Goal: Find specific page/section: Find specific page/section

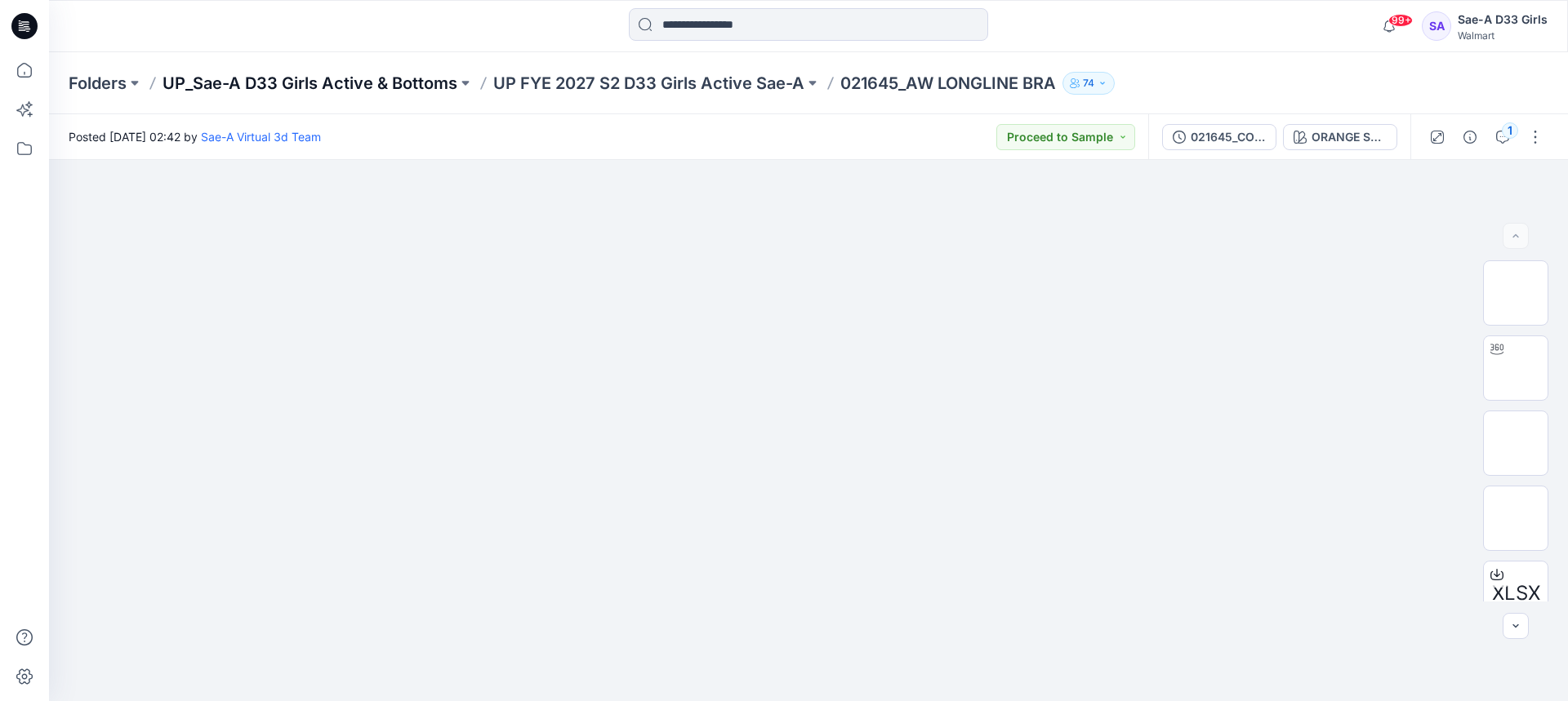
click at [440, 75] on p "UP_Sae-A D33 Girls Active & Bottoms" at bounding box center [310, 83] width 295 height 23
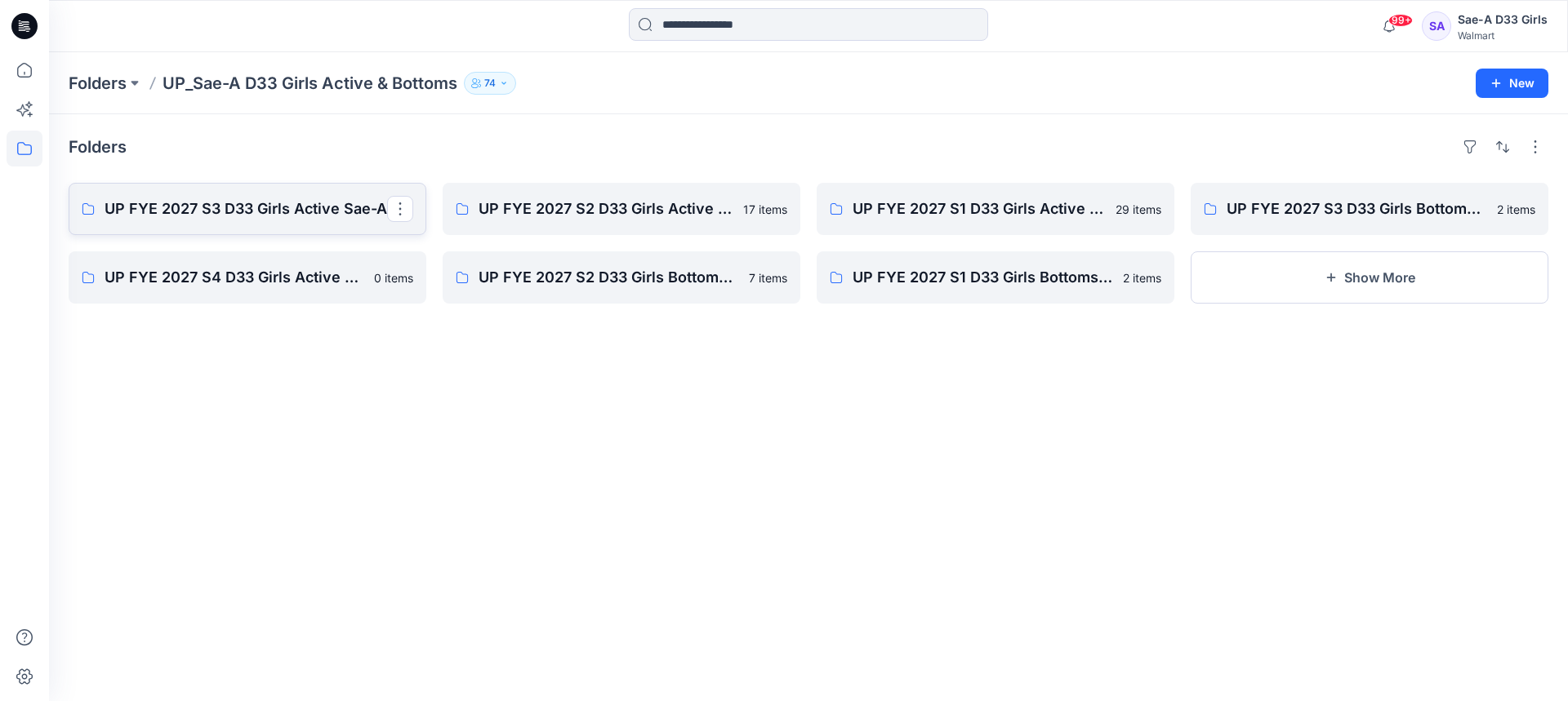
click at [194, 214] on p "UP FYE 2027 S3 D33 Girls Active Sae-A" at bounding box center [246, 209] width 283 height 23
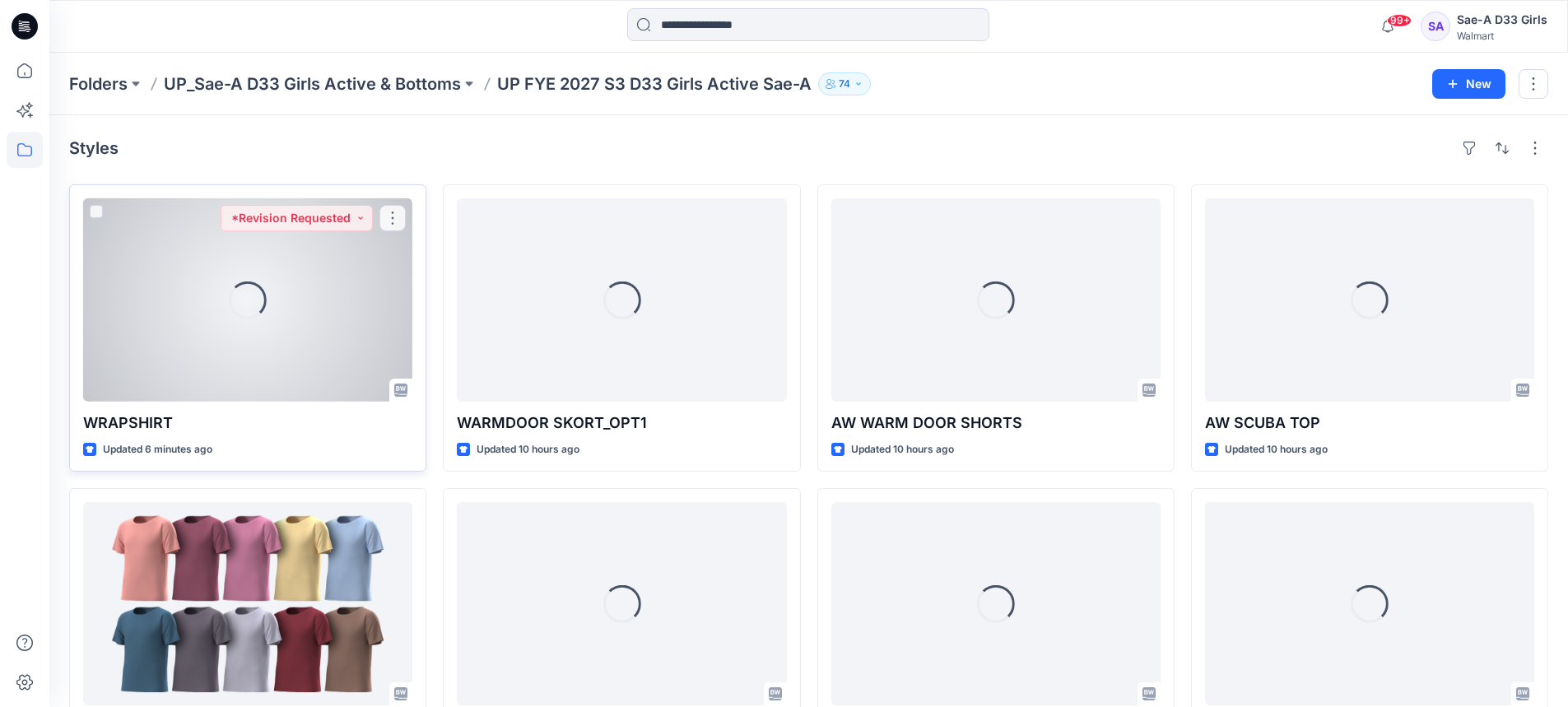
click at [260, 293] on div at bounding box center [248, 299] width 329 height 203
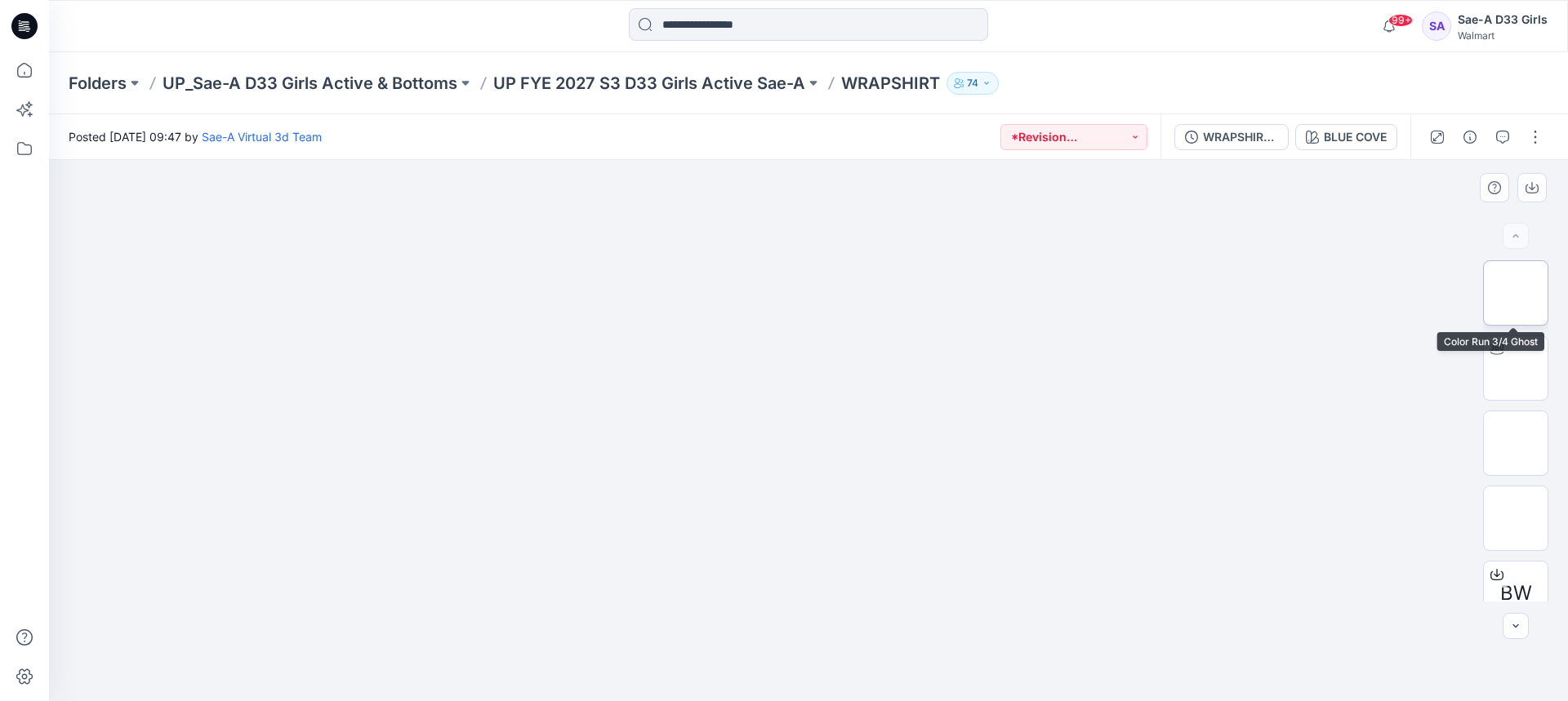
click at [1515, 293] on img at bounding box center [1515, 293] width 0 height 0
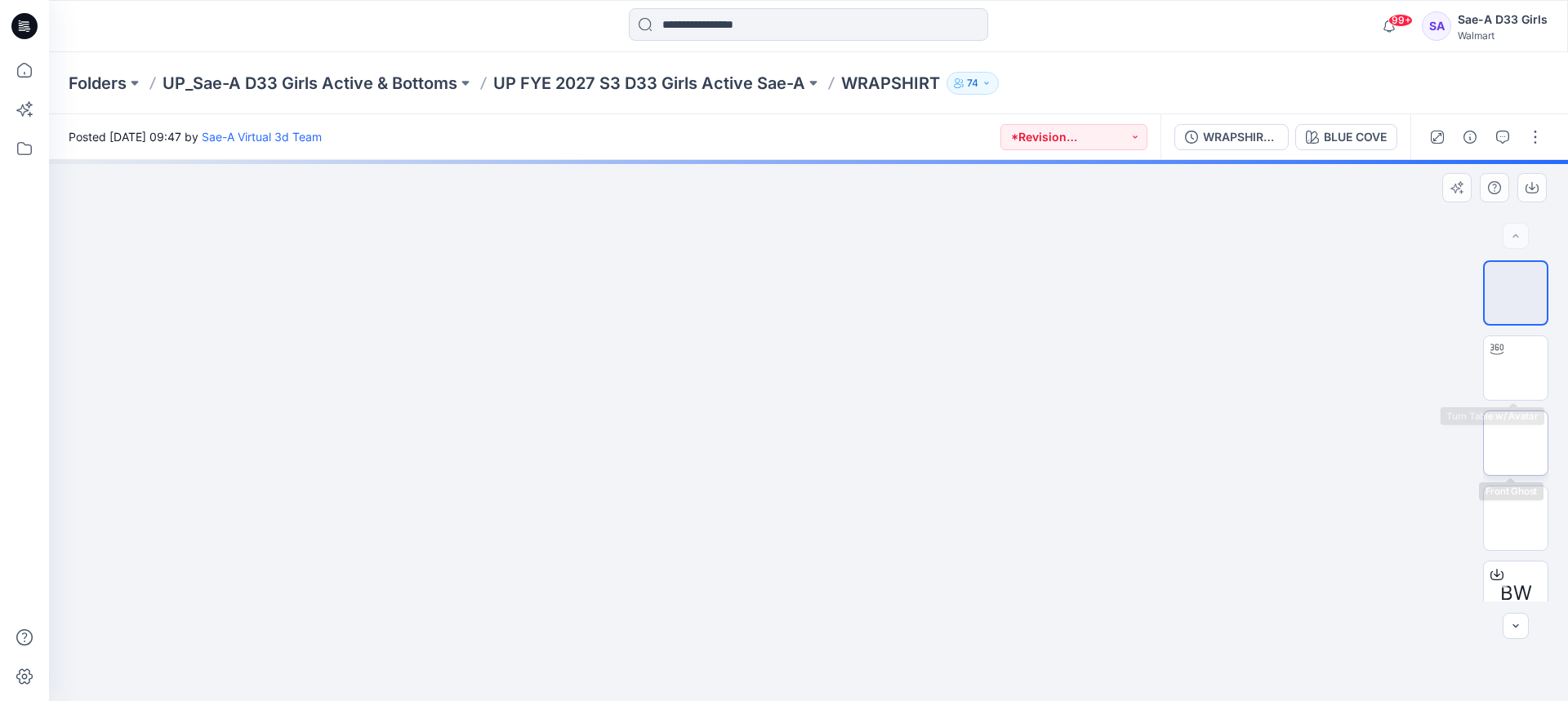
click at [1515, 443] on img at bounding box center [1515, 443] width 0 height 0
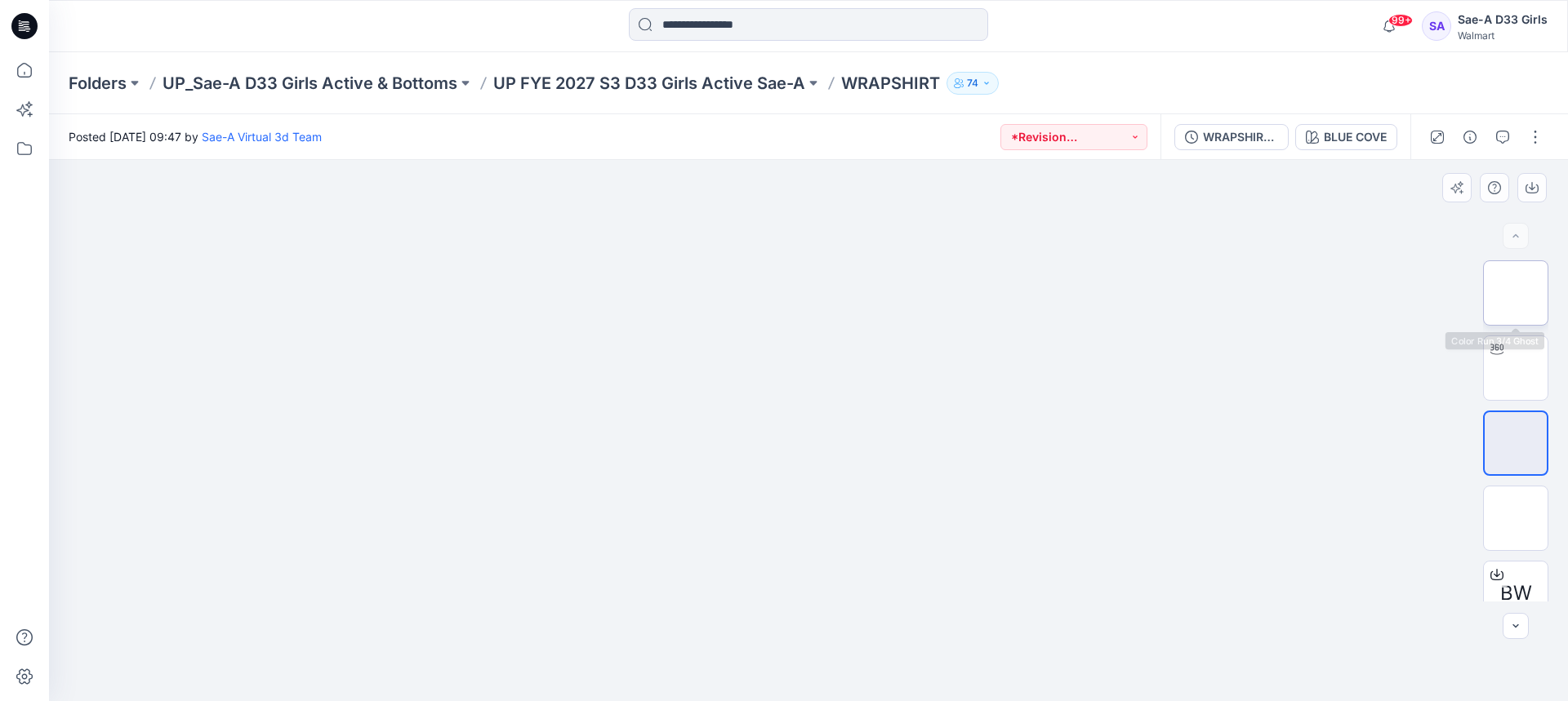
click at [1515, 293] on img at bounding box center [1515, 293] width 0 height 0
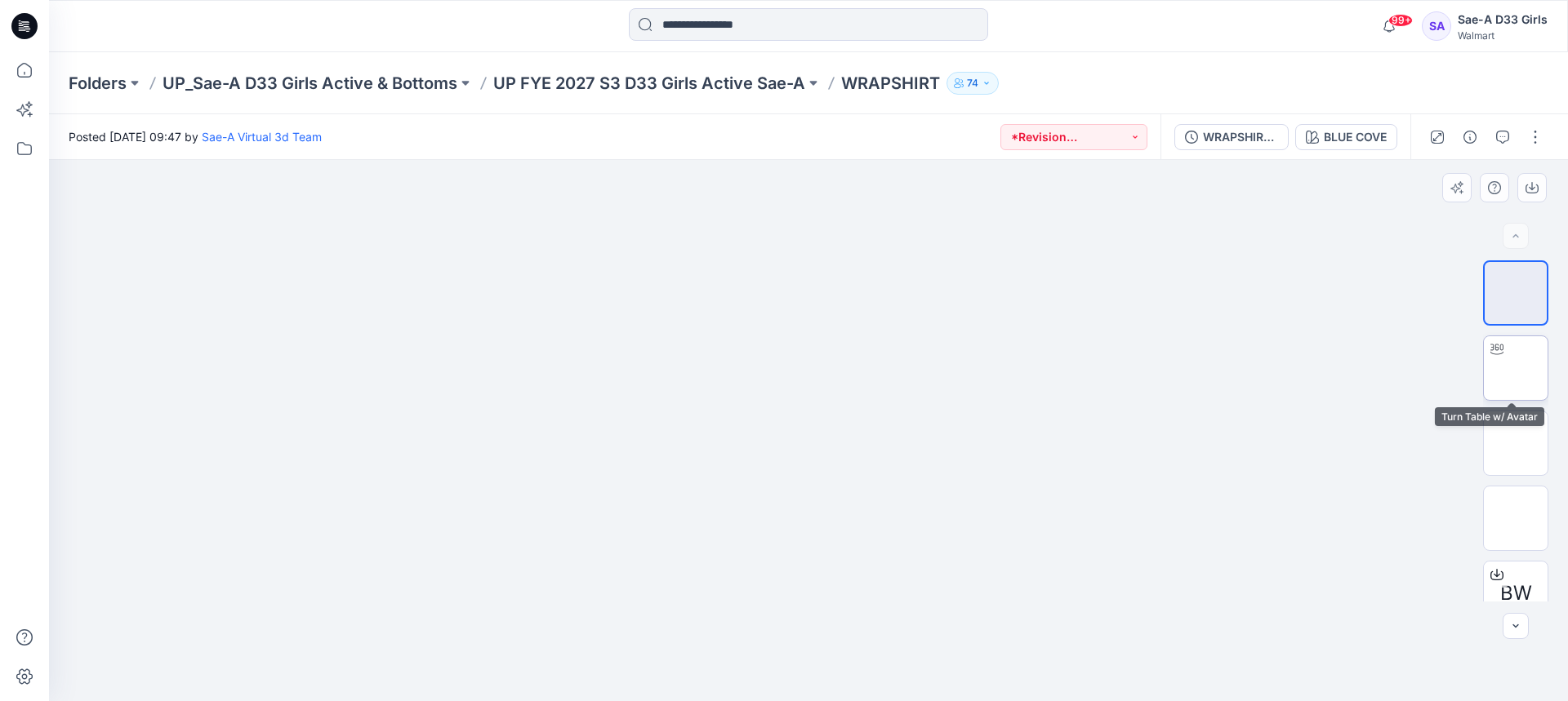
click at [1515, 368] on img at bounding box center [1515, 368] width 0 height 0
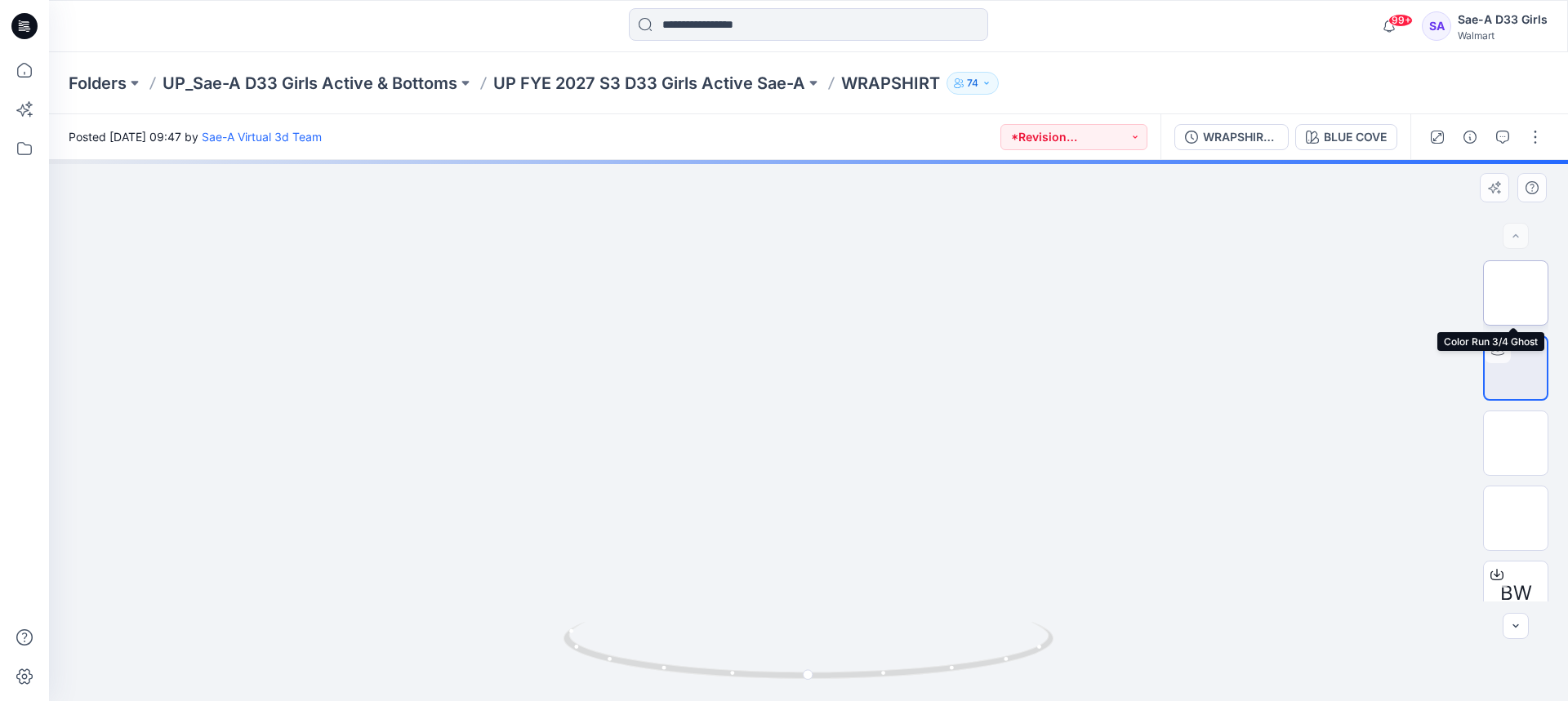
click at [1515, 293] on img at bounding box center [1515, 293] width 0 height 0
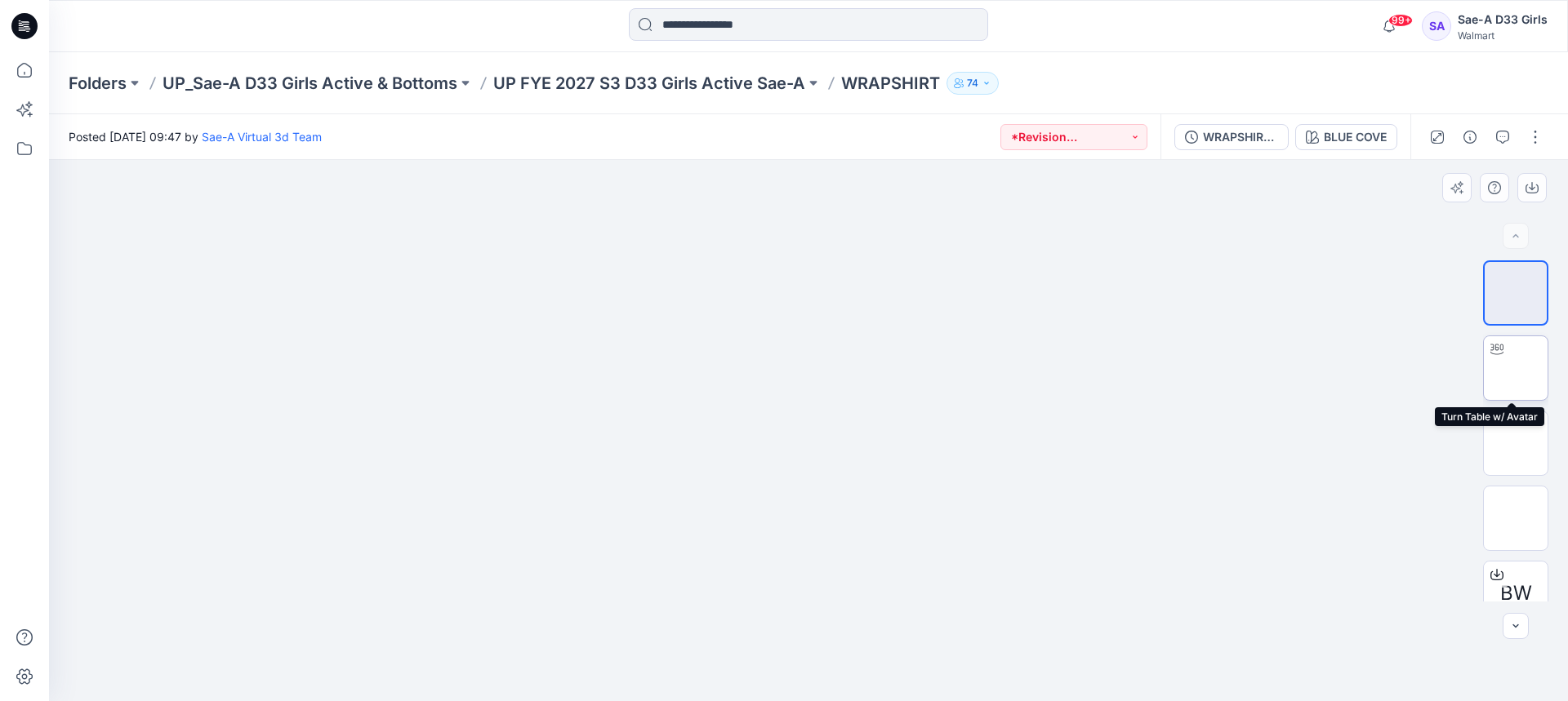
click at [1515, 368] on img at bounding box center [1515, 368] width 0 height 0
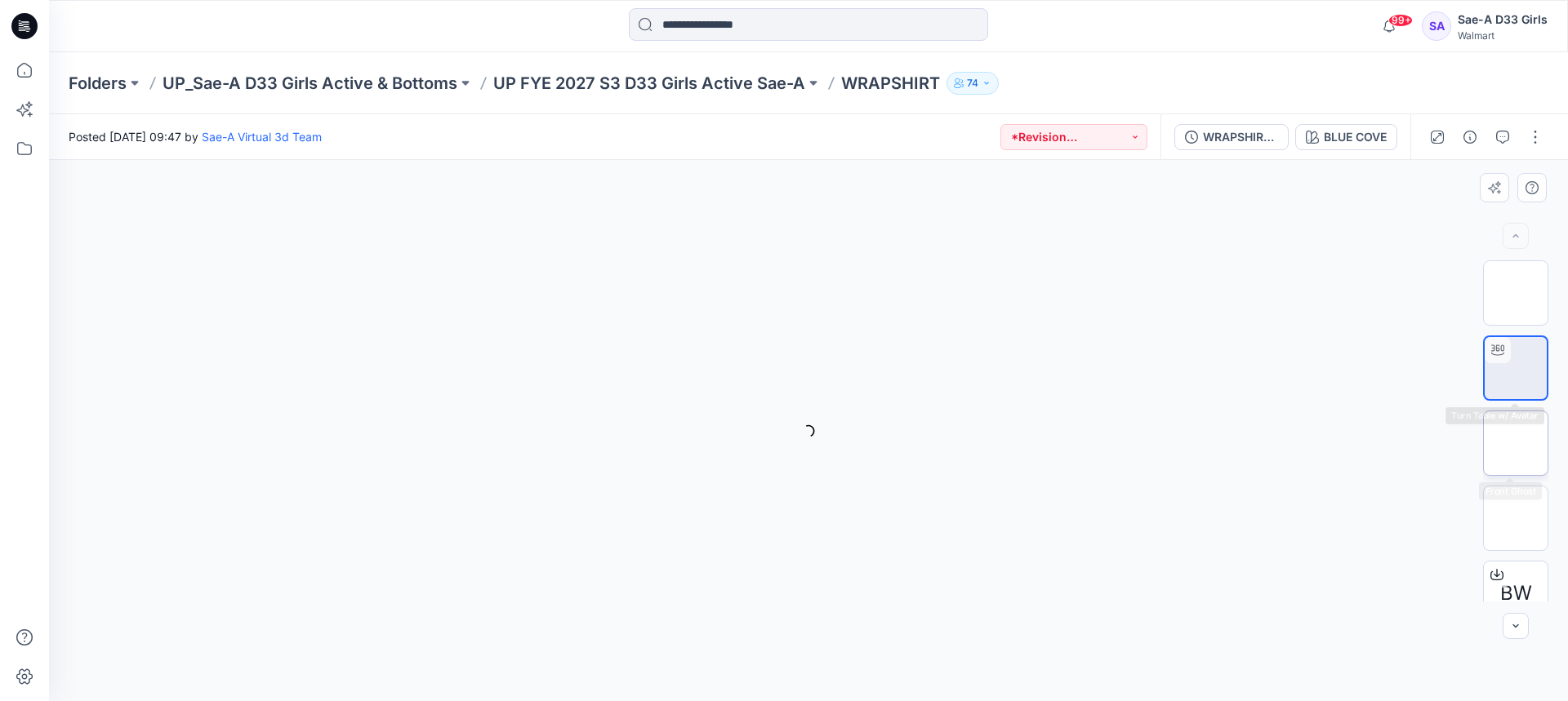
click at [1515, 443] on img at bounding box center [1515, 443] width 0 height 0
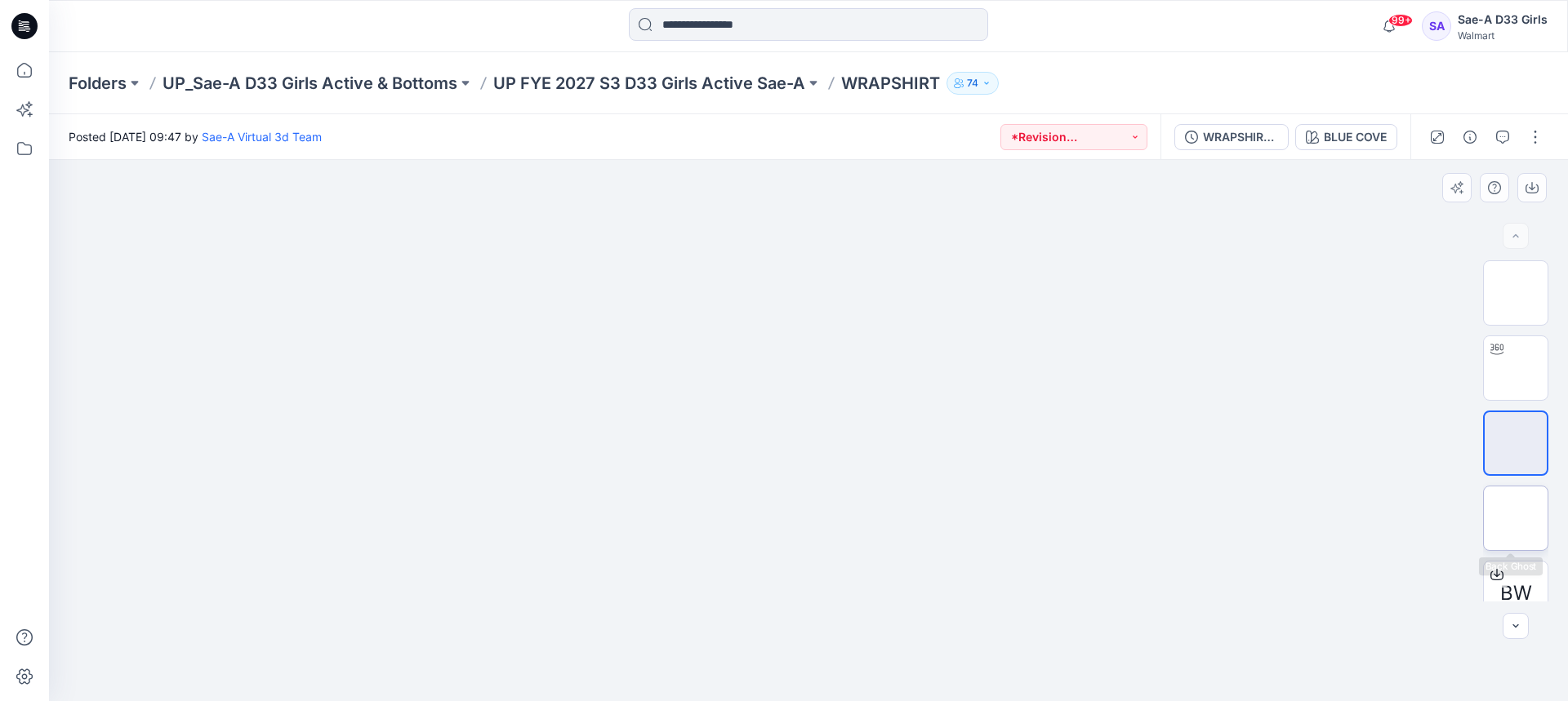
click at [1515, 518] on img at bounding box center [1515, 518] width 0 height 0
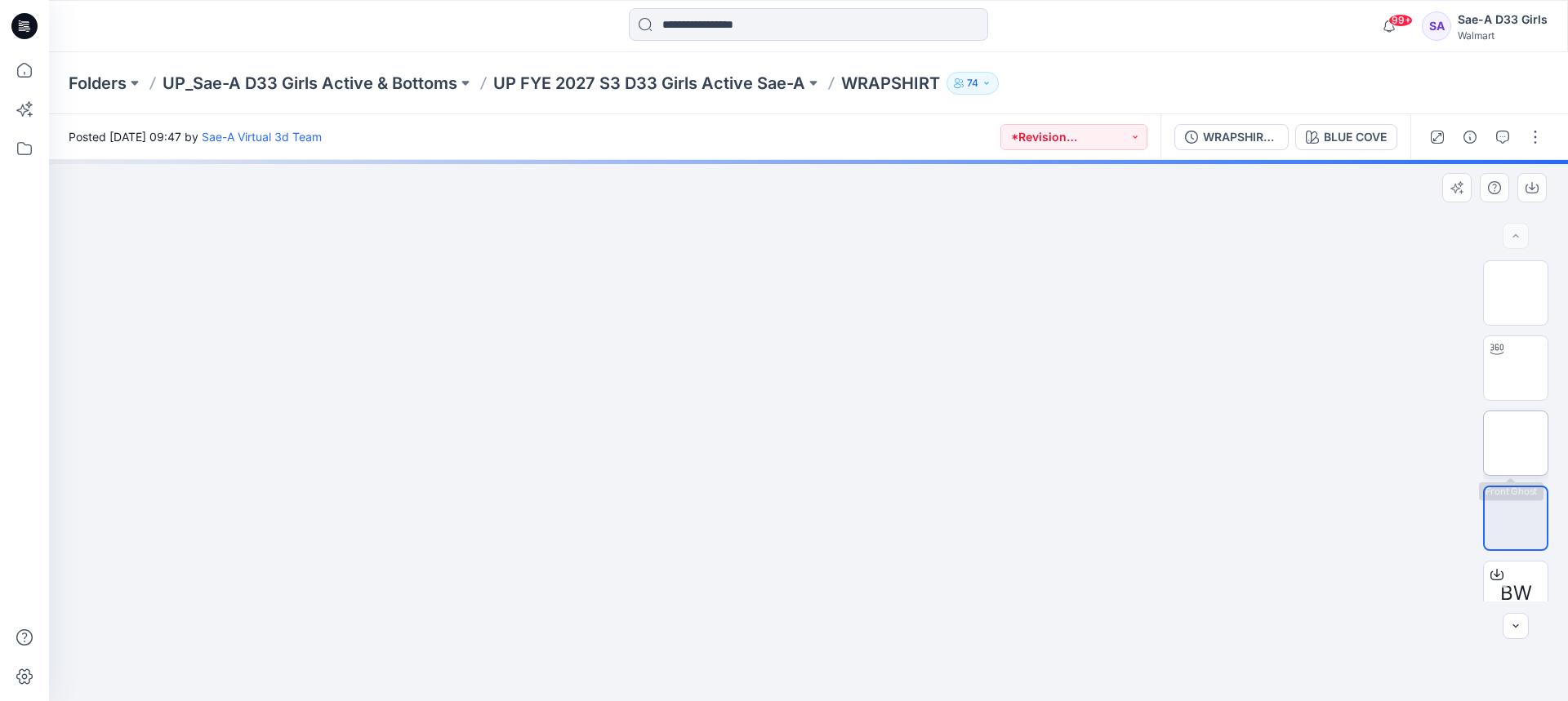
click at [1515, 443] on img at bounding box center [1515, 443] width 0 height 0
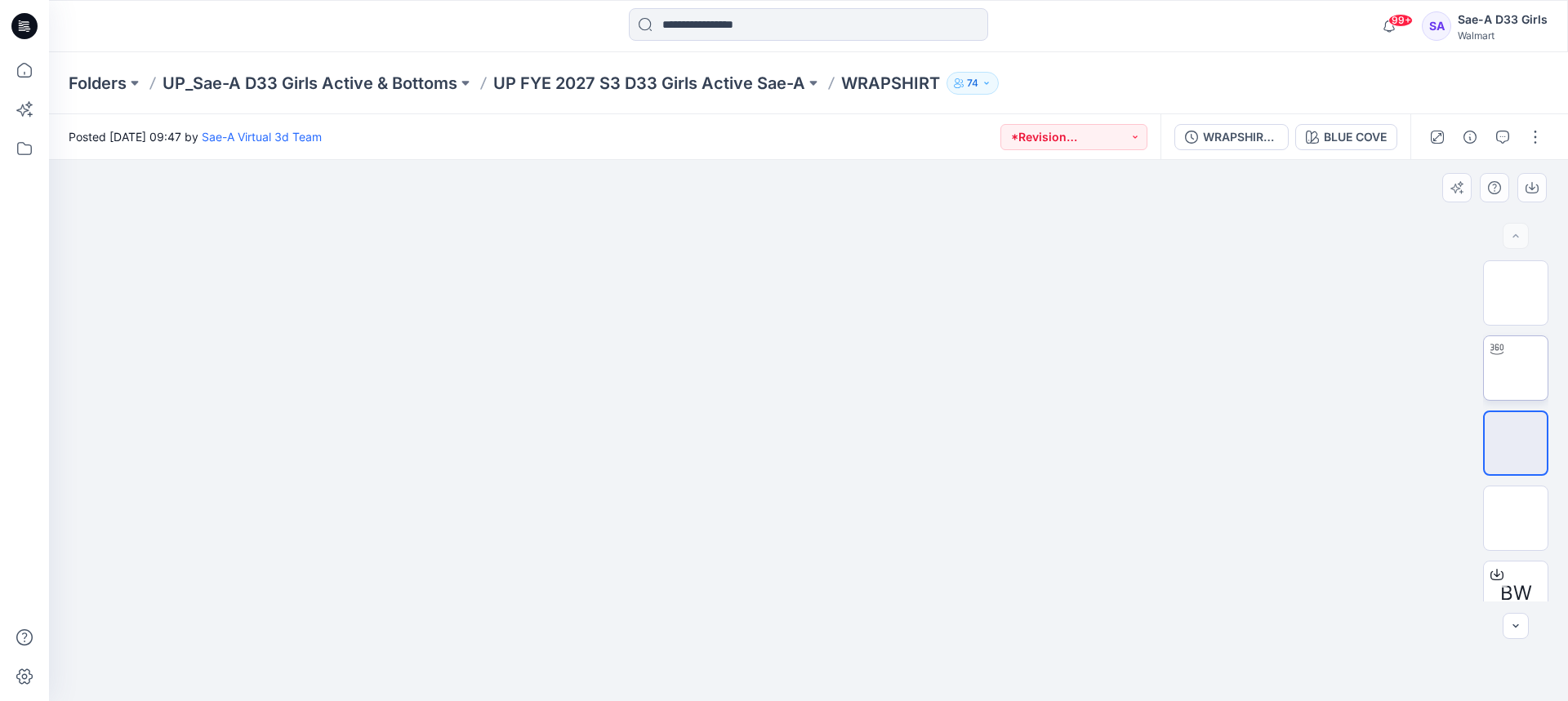
click at [1503, 346] on div at bounding box center [1497, 350] width 26 height 26
click at [1515, 443] on img at bounding box center [1515, 443] width 0 height 0
click at [1515, 518] on img at bounding box center [1515, 518] width 0 height 0
click at [1485, 361] on div at bounding box center [1497, 350] width 26 height 26
drag, startPoint x: 808, startPoint y: 478, endPoint x: 720, endPoint y: 506, distance: 92.3
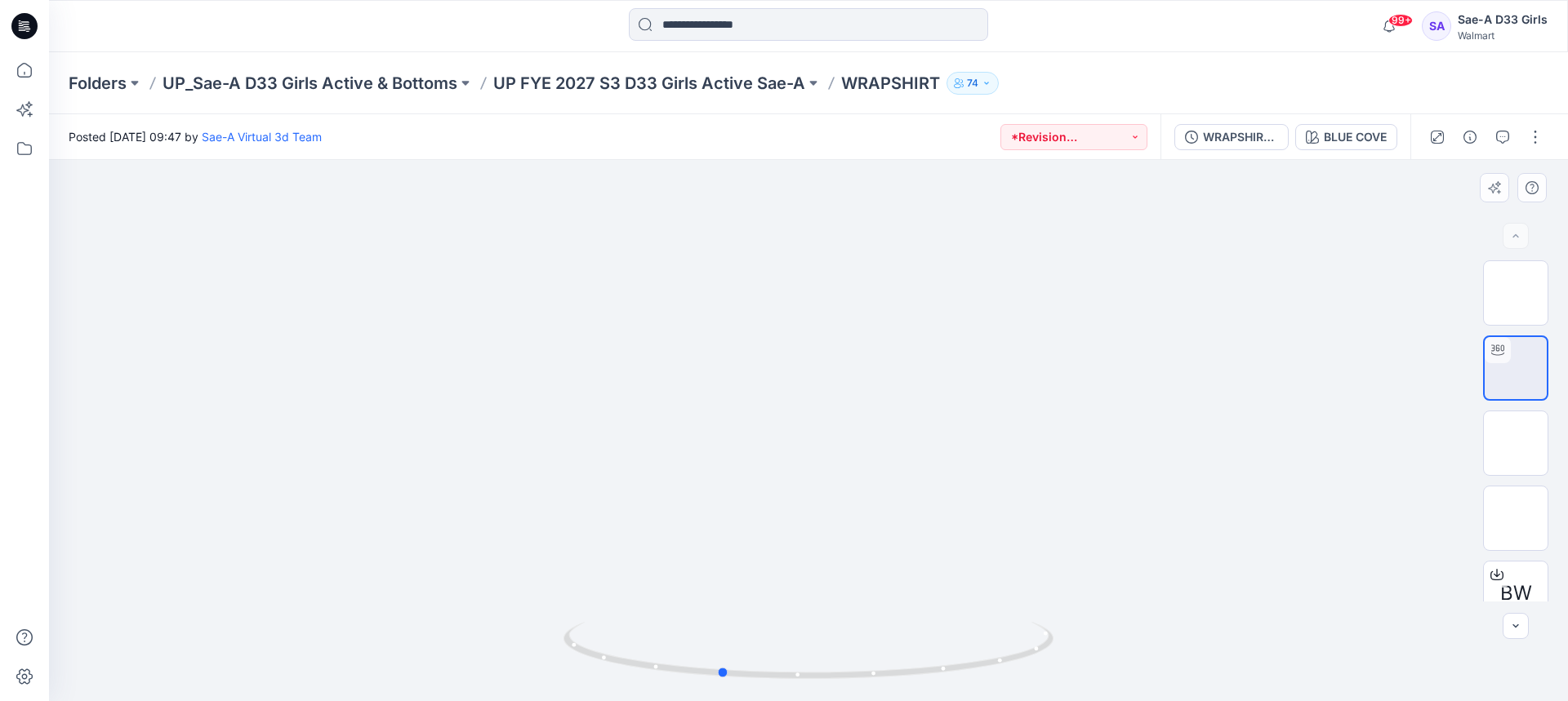
click at [720, 506] on div at bounding box center [809, 431] width 1519 height 542
drag, startPoint x: 830, startPoint y: 502, endPoint x: 969, endPoint y: 503, distance: 139.0
drag, startPoint x: 864, startPoint y: 683, endPoint x: 919, endPoint y: 678, distance: 55.2
click at [919, 678] on div at bounding box center [809, 660] width 490 height 82
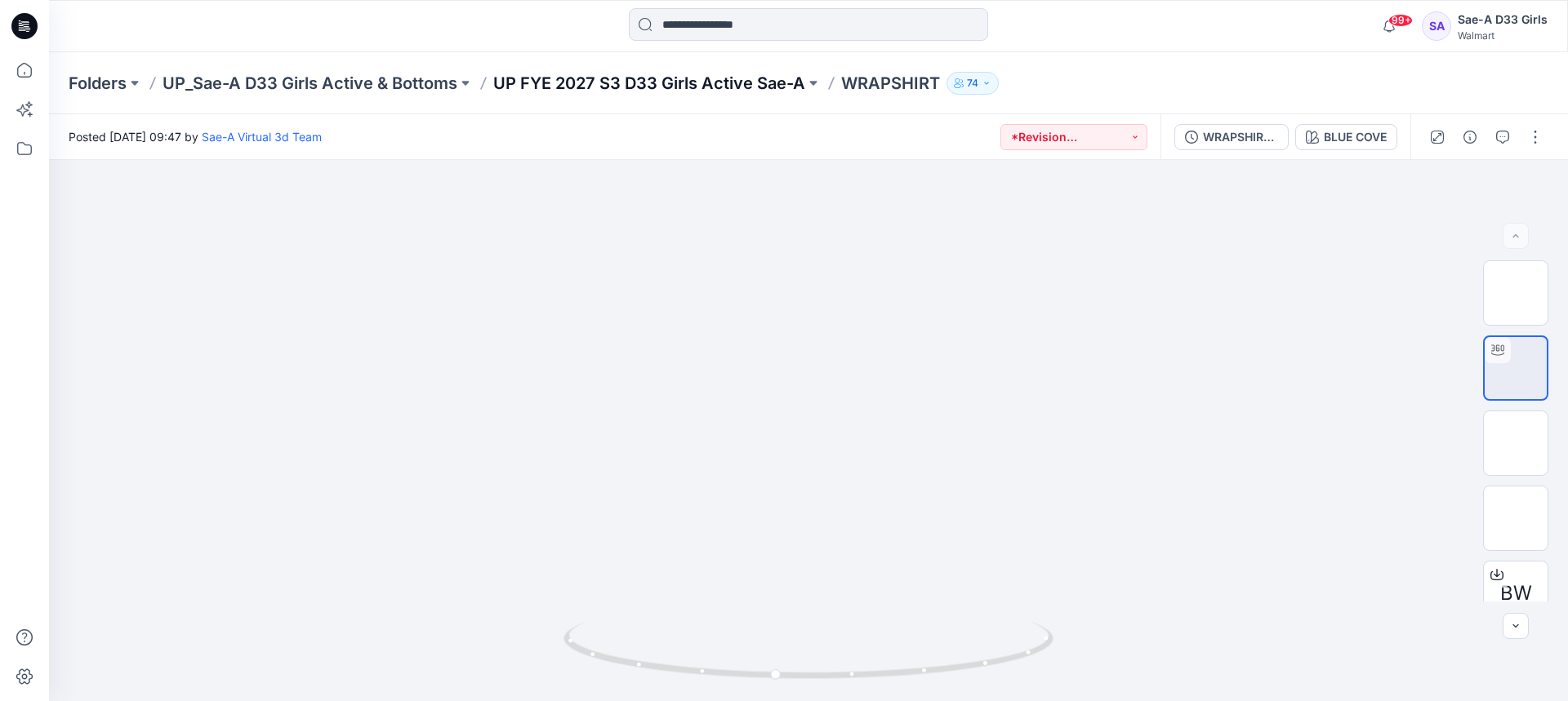
click at [693, 81] on p "UP FYE 2027 S3 D33 Girls Active Sae-A" at bounding box center [649, 83] width 312 height 23
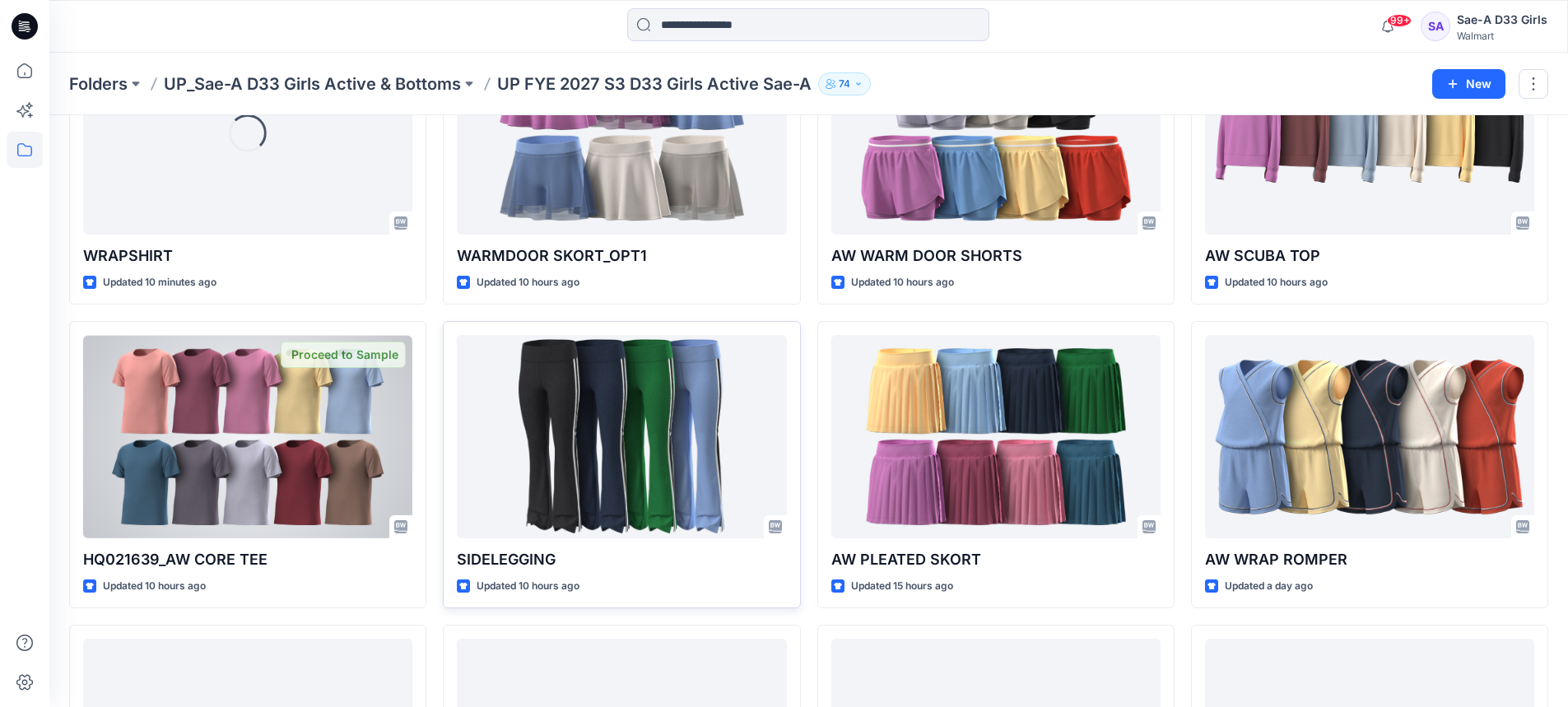
scroll to position [329, 0]
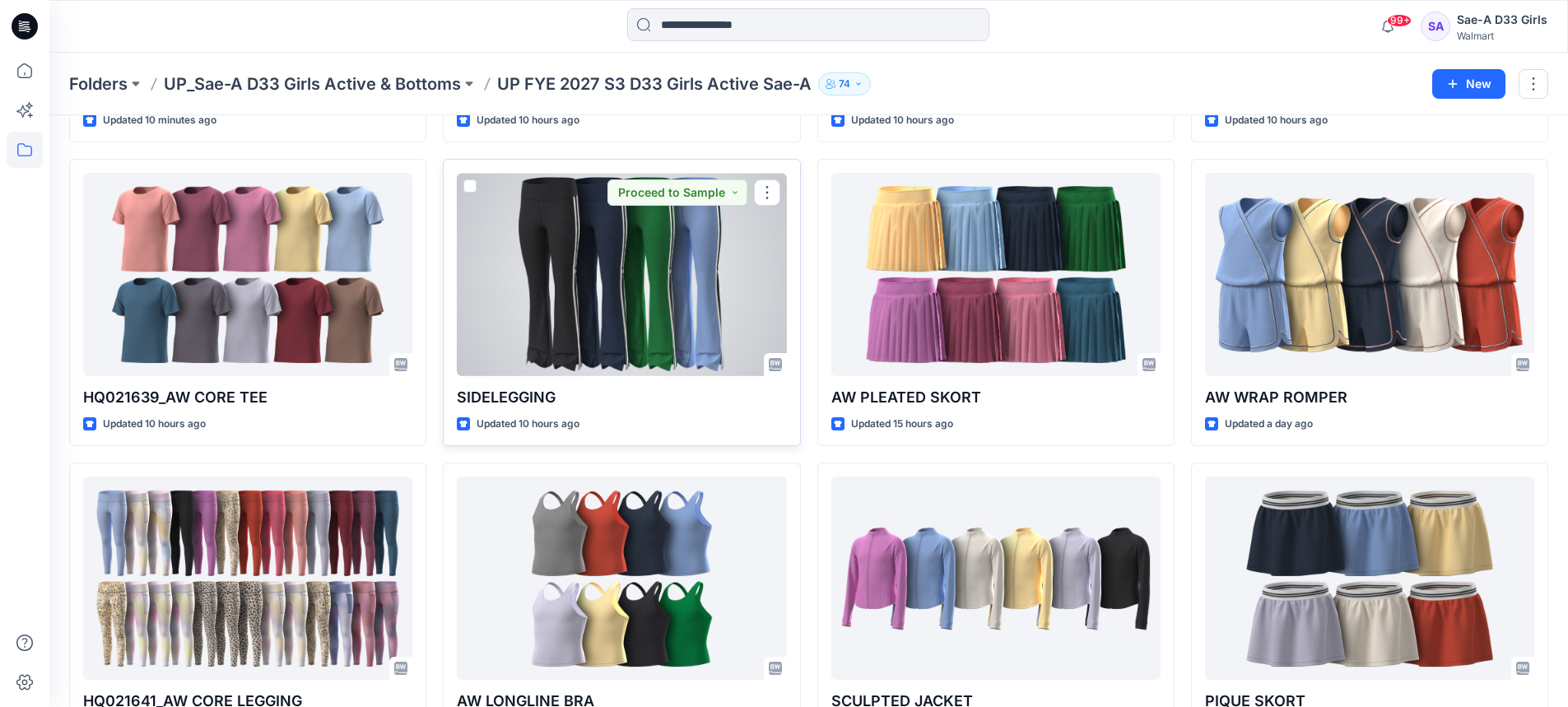
click at [609, 284] on div at bounding box center [622, 274] width 329 height 203
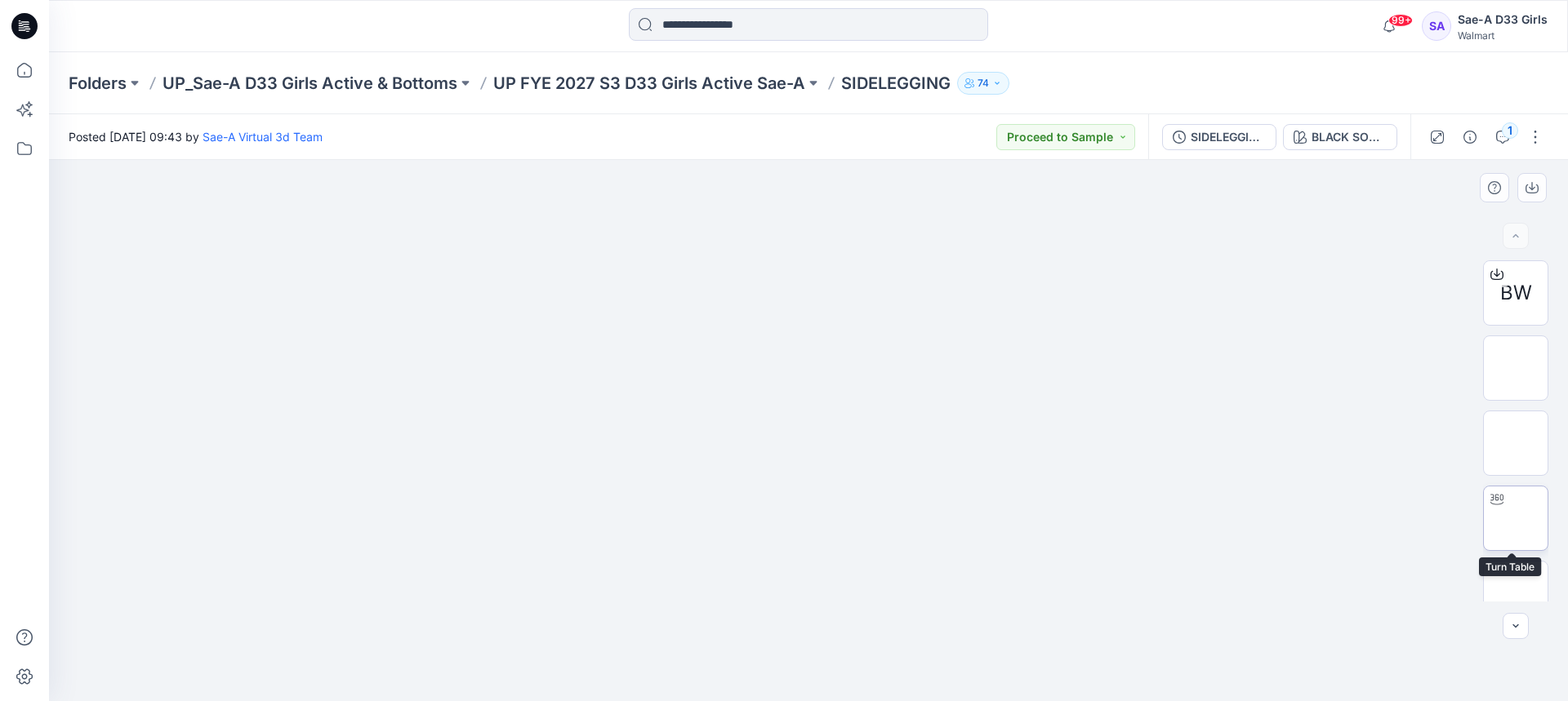
click at [1515, 518] on img at bounding box center [1515, 518] width 0 height 0
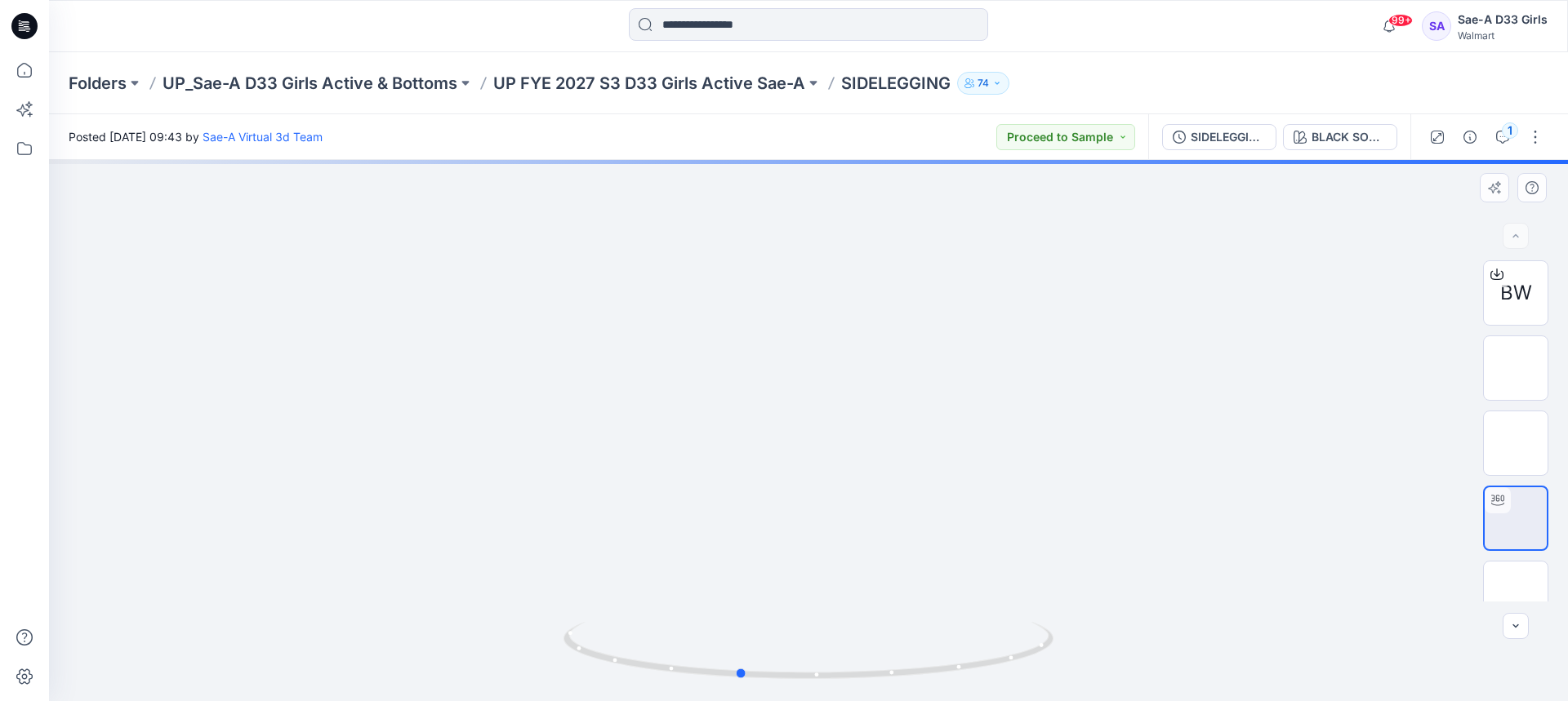
drag, startPoint x: 870, startPoint y: 558, endPoint x: 800, endPoint y: 559, distance: 70.0
click at [800, 559] on div at bounding box center [809, 431] width 1519 height 542
drag, startPoint x: 966, startPoint y: 591, endPoint x: 945, endPoint y: 423, distance: 169.3
drag, startPoint x: 933, startPoint y: 535, endPoint x: 887, endPoint y: 308, distance: 231.6
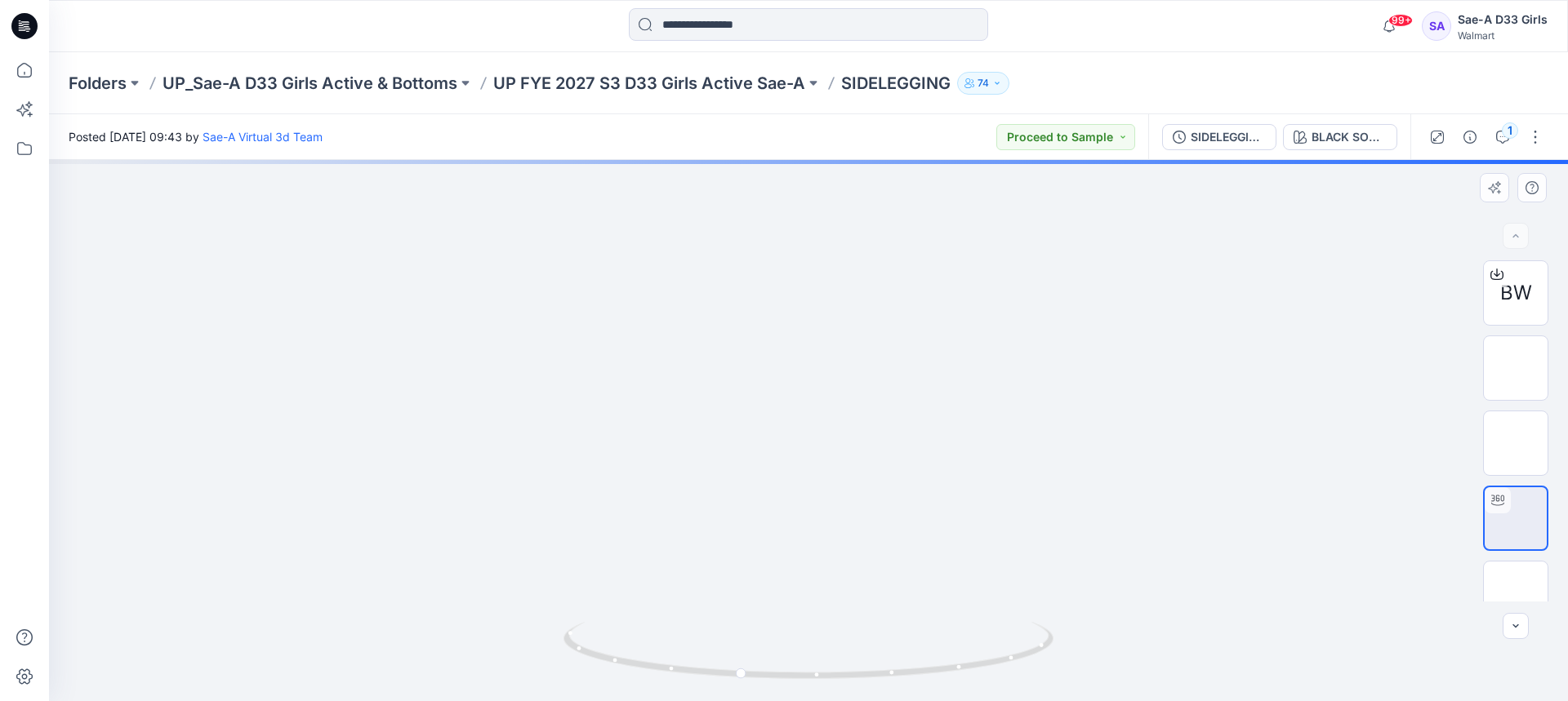
drag, startPoint x: 862, startPoint y: 600, endPoint x: 785, endPoint y: 585, distance: 78.4
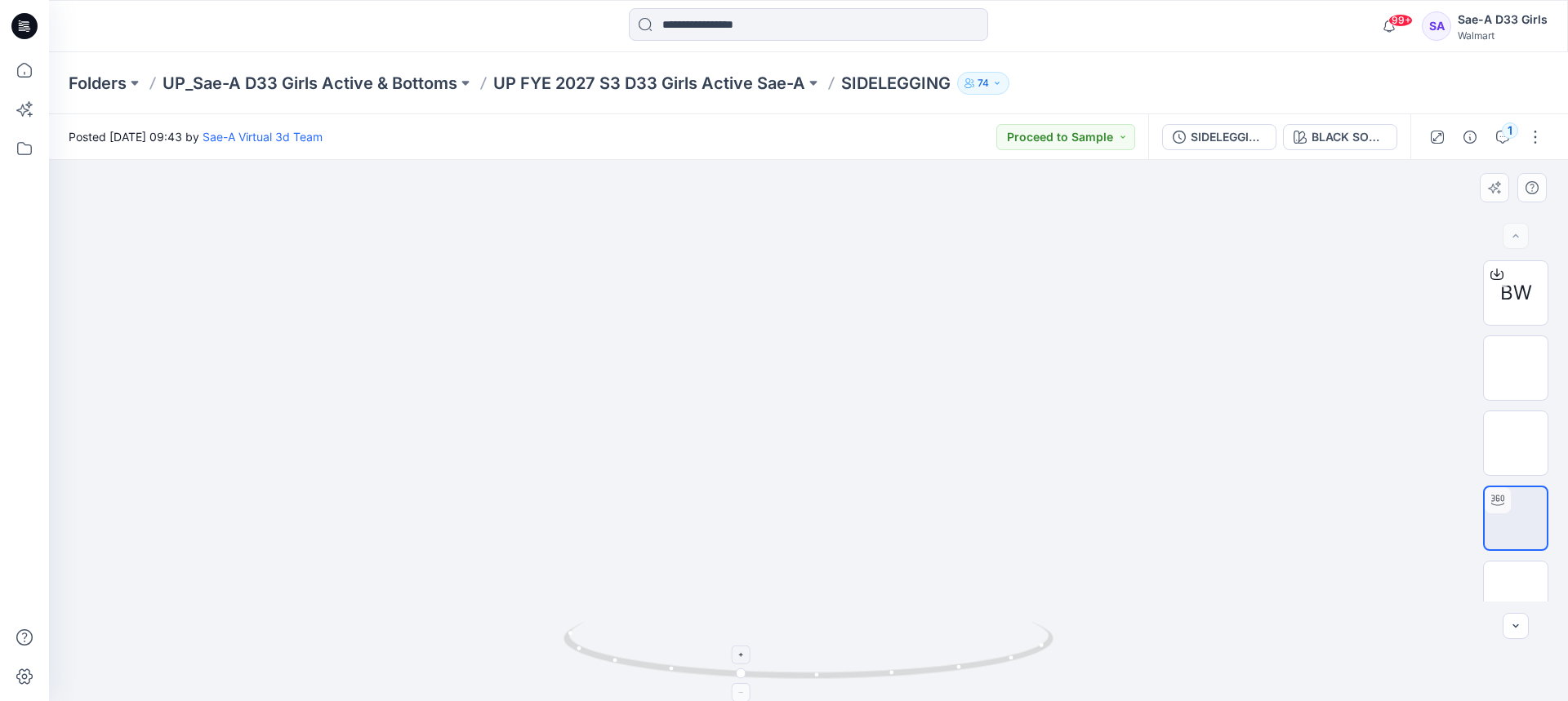
click at [767, 648] on icon at bounding box center [810, 653] width 494 height 61
drag, startPoint x: 786, startPoint y: 677, endPoint x: 765, endPoint y: 682, distance: 21.6
click at [765, 682] on icon at bounding box center [810, 653] width 494 height 61
drag, startPoint x: 1235, startPoint y: 484, endPoint x: 1255, endPoint y: 327, distance: 158.3
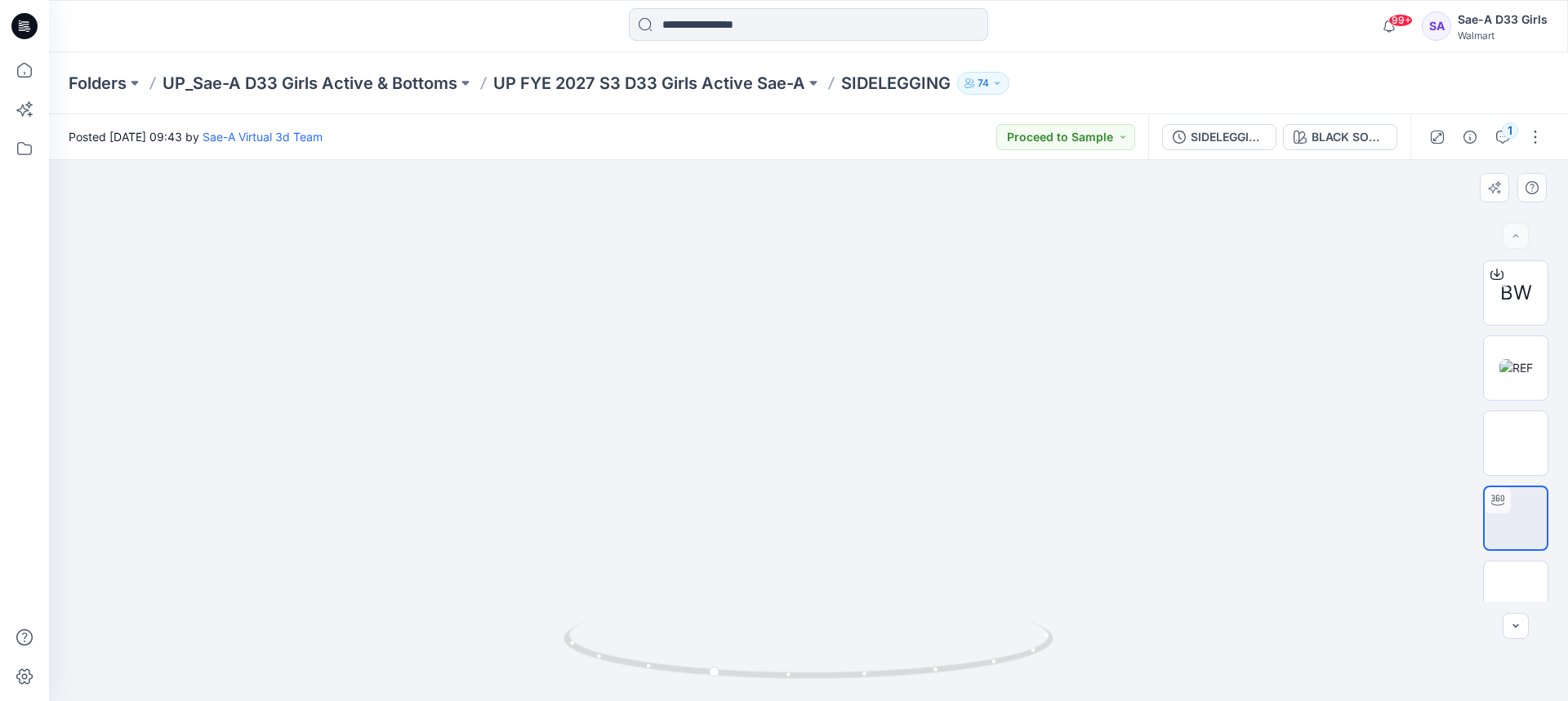
drag, startPoint x: 1254, startPoint y: 365, endPoint x: 1283, endPoint y: 376, distance: 31.0
click at [705, 83] on p "UP FYE 2027 S3 D33 Girls Active Sae-A" at bounding box center [649, 83] width 312 height 23
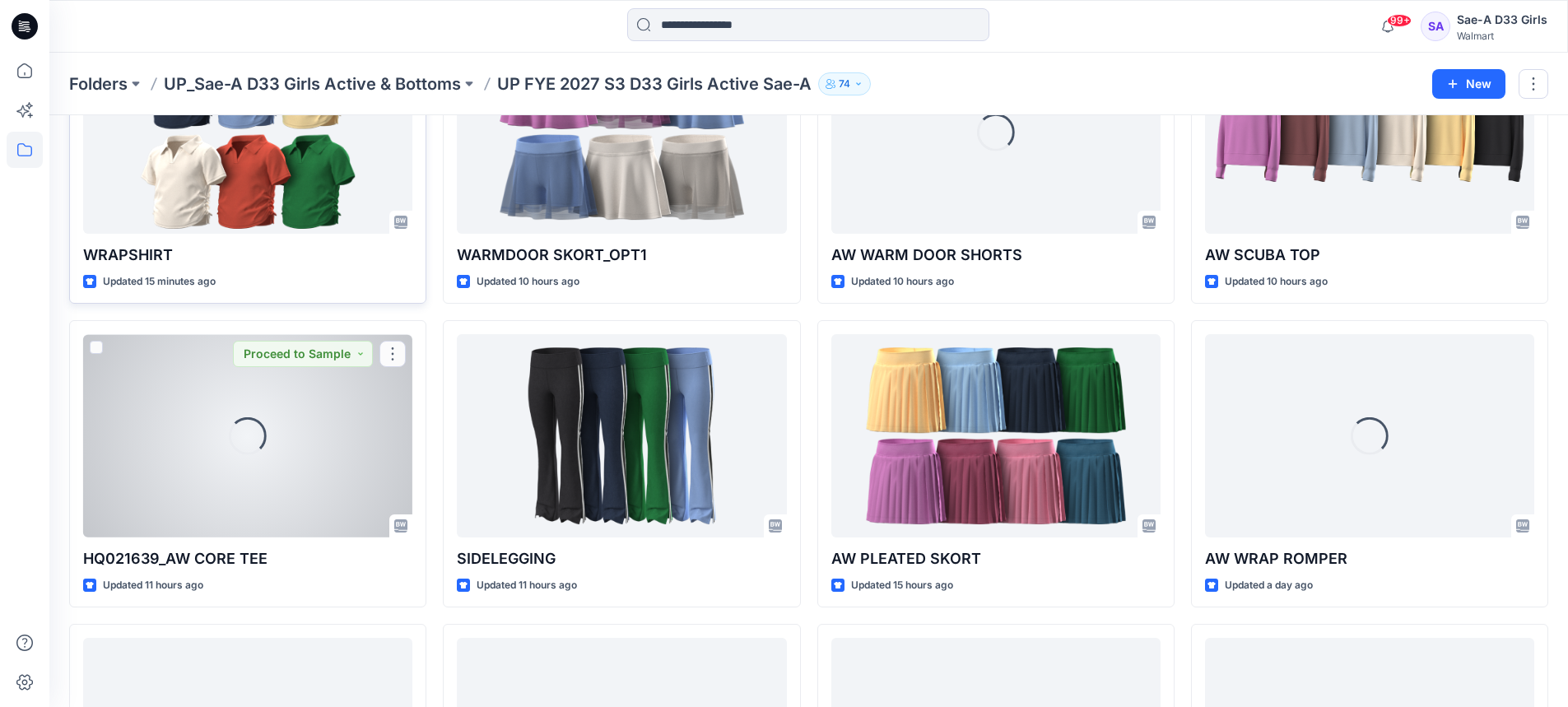
scroll to position [82, 0]
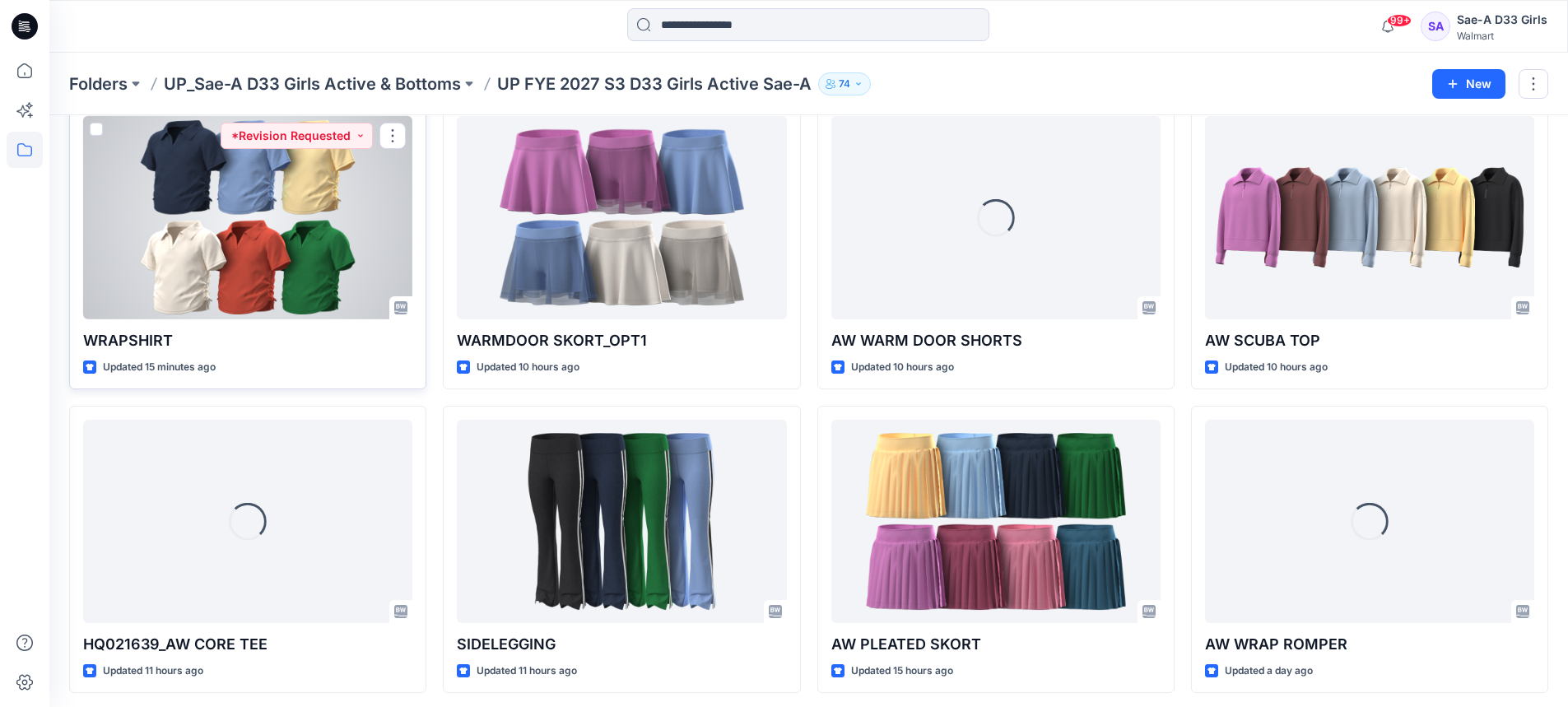
click at [210, 249] on div at bounding box center [248, 217] width 329 height 203
